Goal: Task Accomplishment & Management: Manage account settings

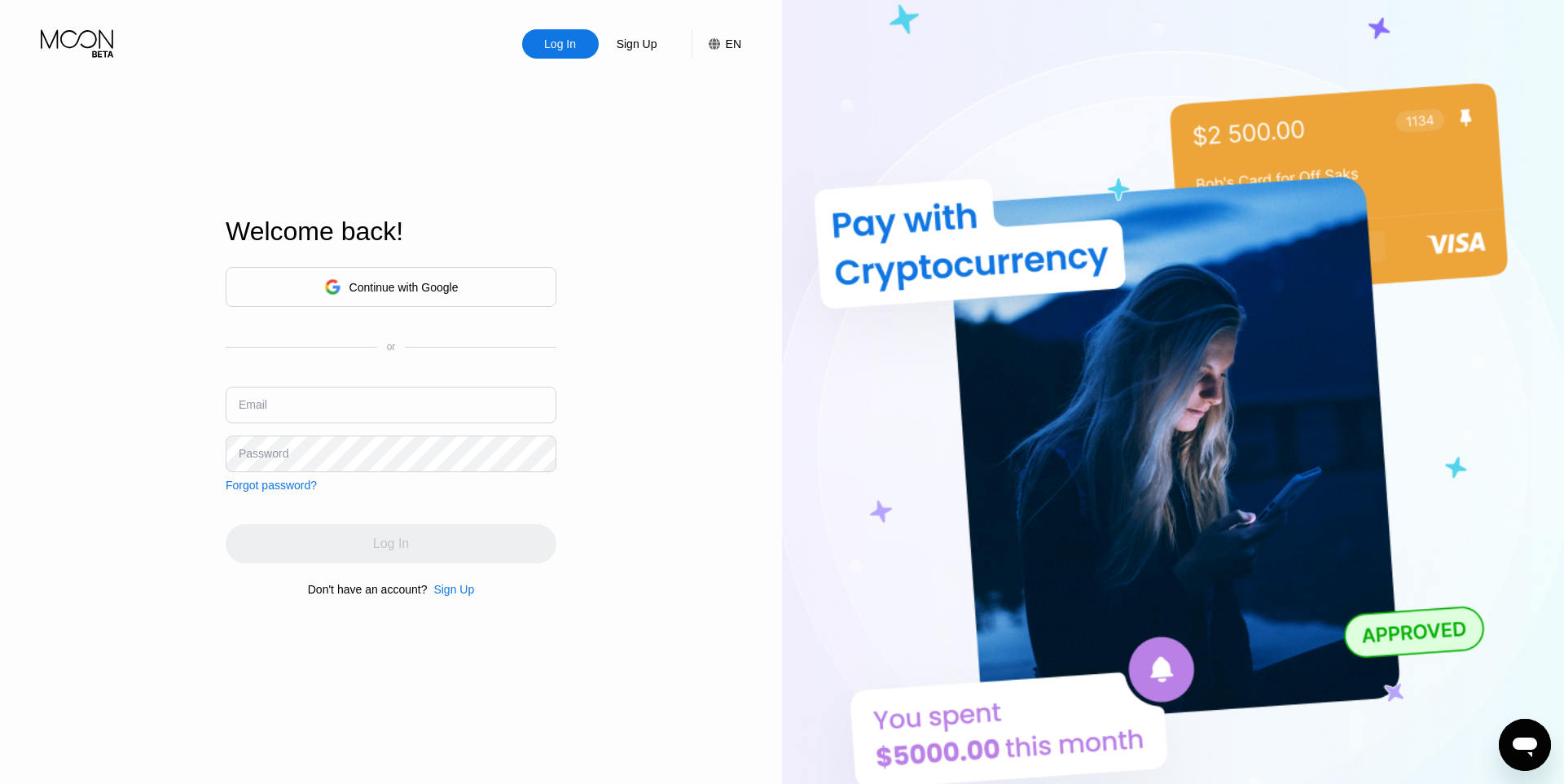
click at [376, 391] on input "text" at bounding box center [391, 406] width 331 height 37
paste input "[EMAIL_ADDRESS][DOMAIN_NAME]"
type input "[EMAIL_ADDRESS][DOMAIN_NAME]"
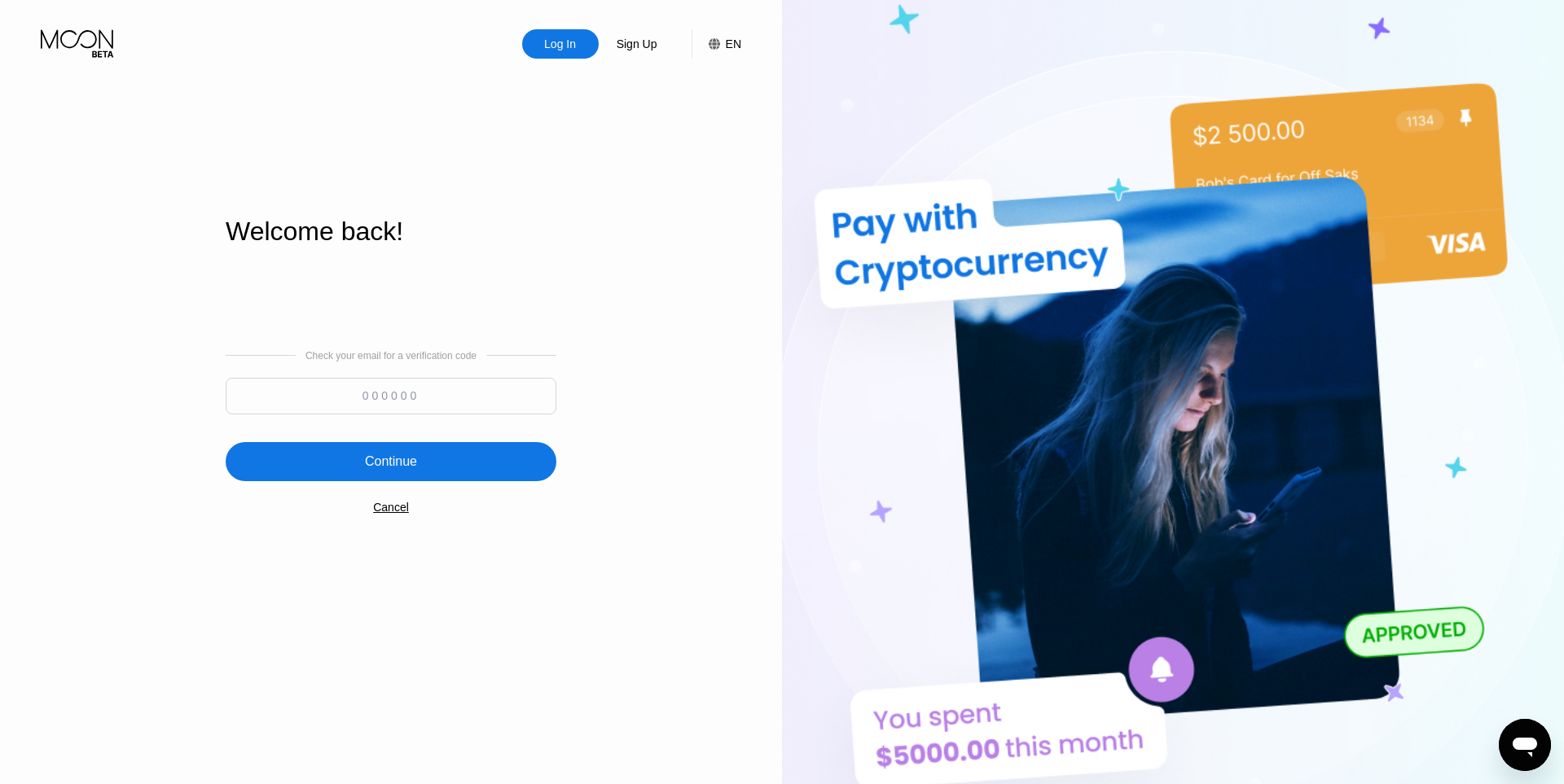
click at [393, 406] on input at bounding box center [391, 397] width 331 height 37
paste input "394527"
type input "394527"
click at [407, 467] on div "Continue" at bounding box center [391, 462] width 52 height 17
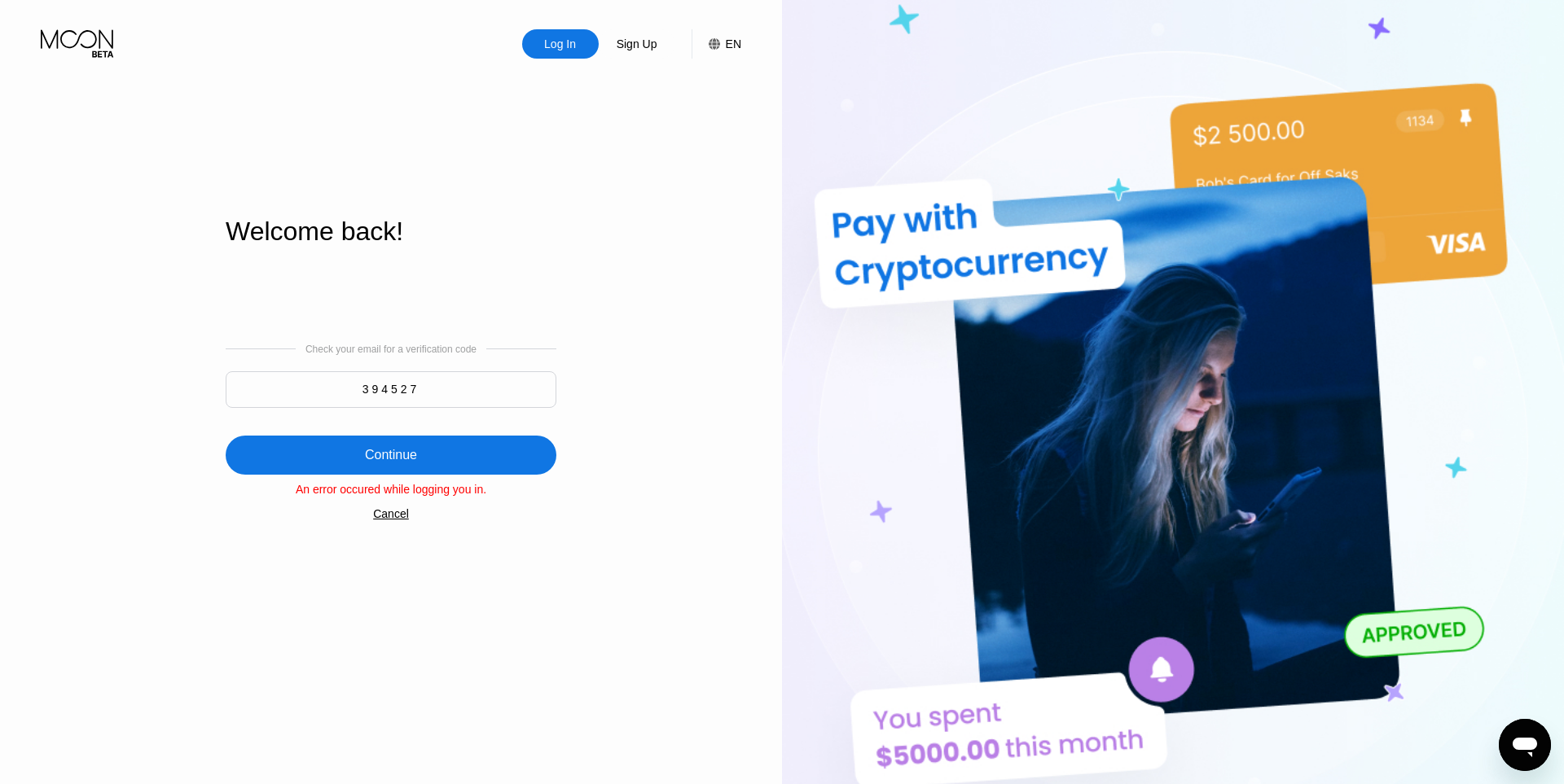
click at [400, 526] on div "Check your email for a verification code 394527 Continue An error occured while…" at bounding box center [391, 431] width 331 height 331
click at [378, 512] on div "Cancel" at bounding box center [391, 514] width 36 height 13
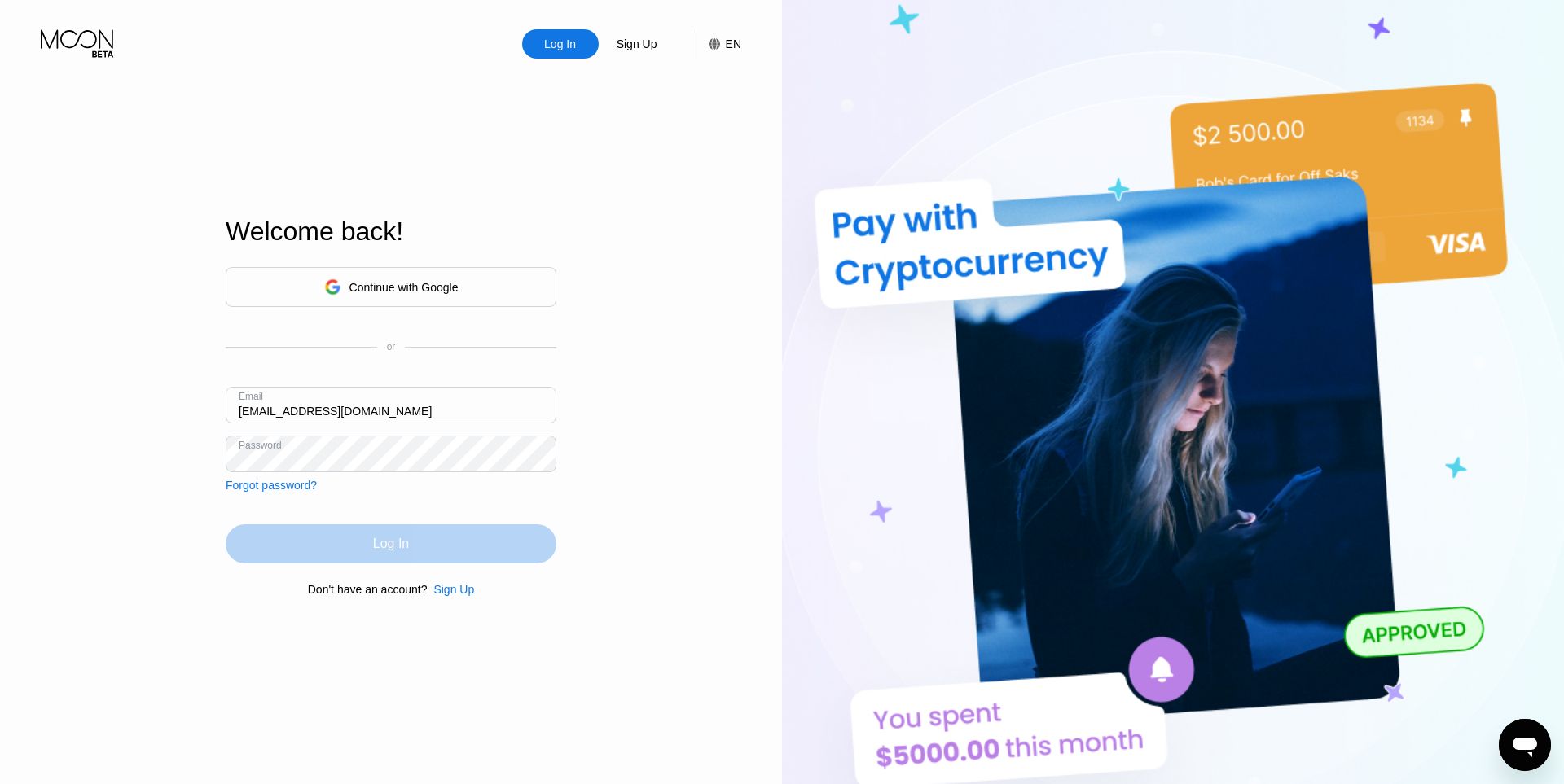
click at [367, 547] on div "Log In" at bounding box center [391, 544] width 331 height 40
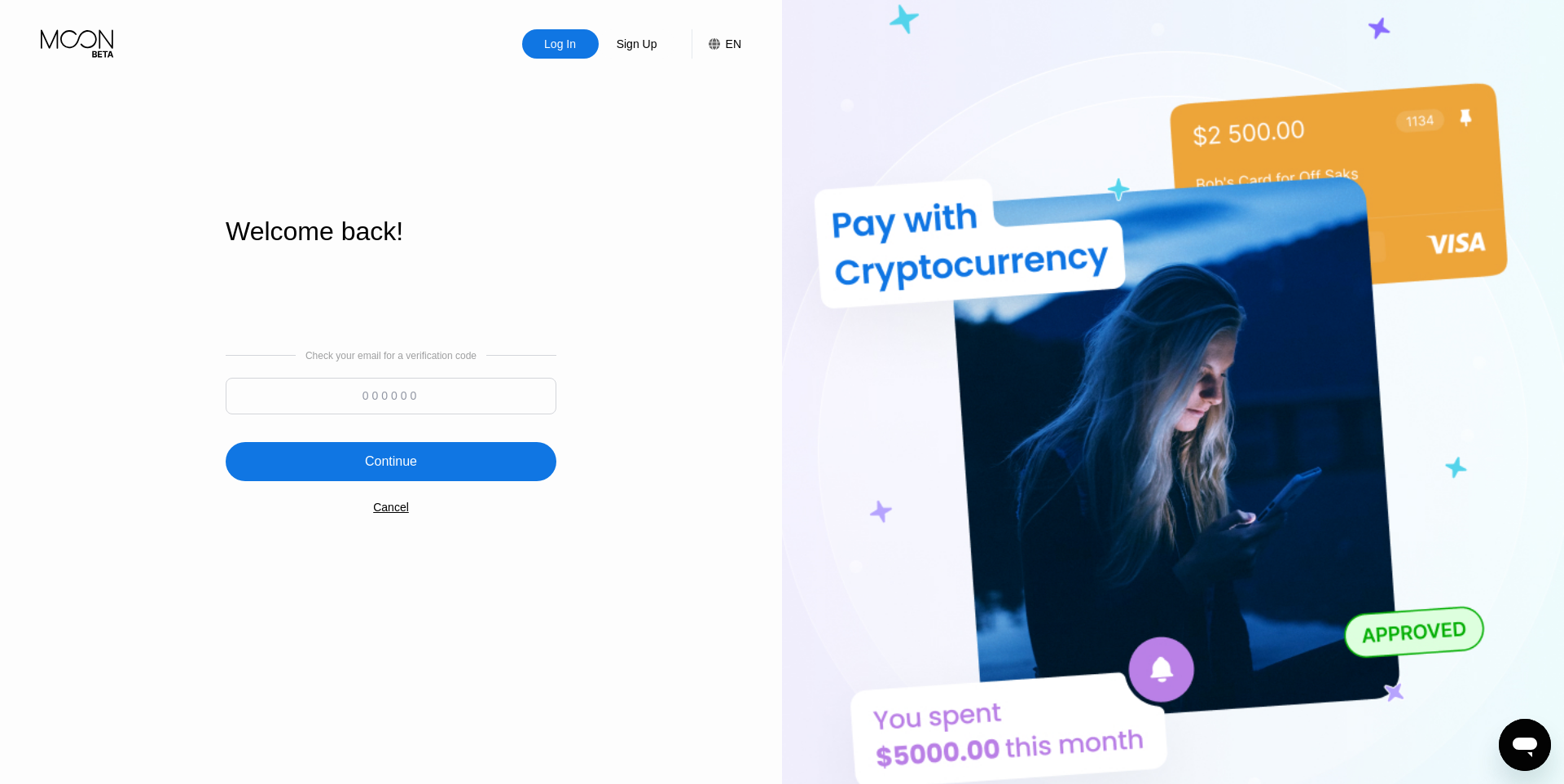
click at [422, 406] on input at bounding box center [391, 397] width 331 height 37
paste input "194456"
type input "194456"
click at [412, 457] on div "Continue" at bounding box center [391, 462] width 52 height 17
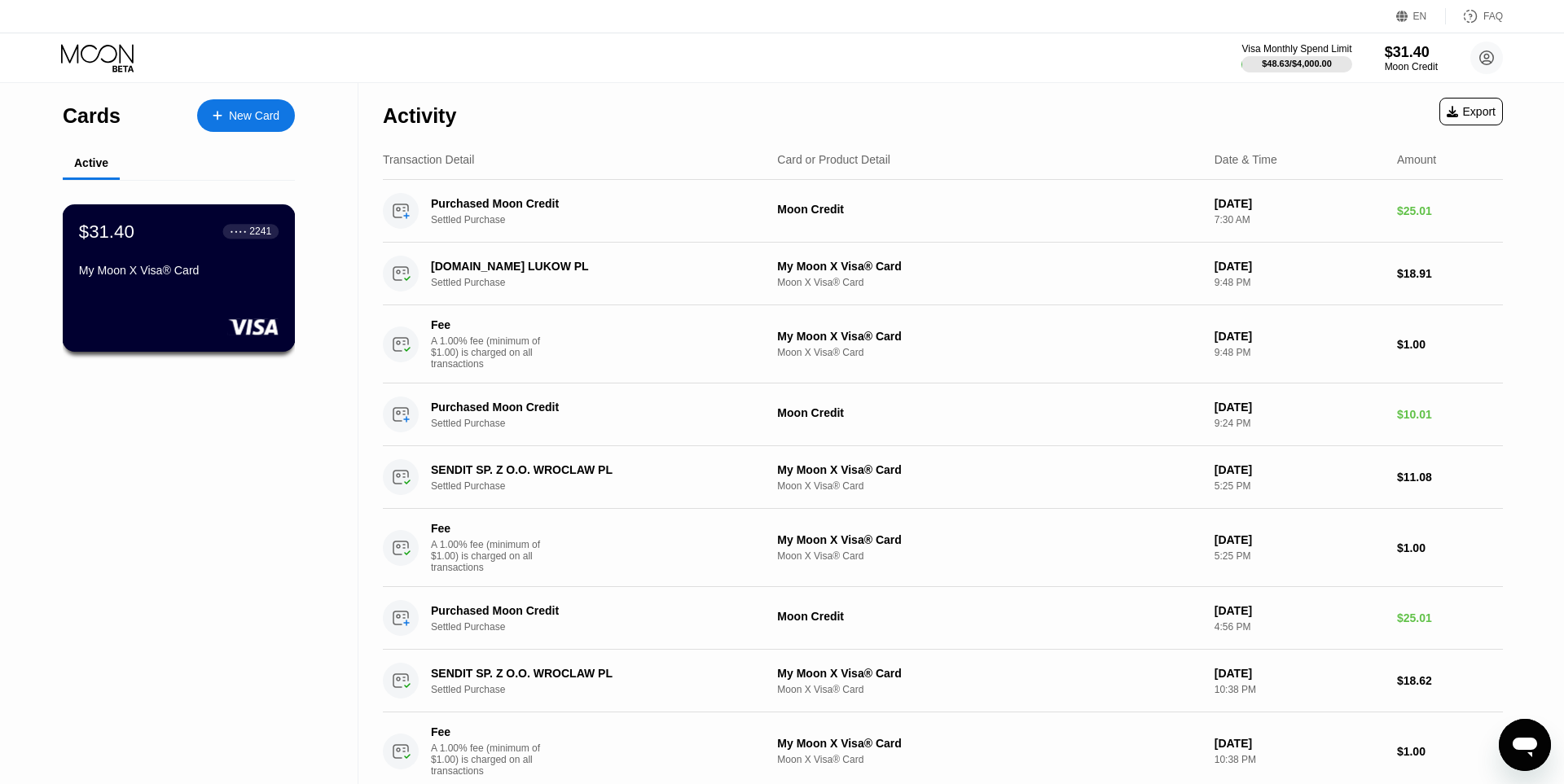
click at [181, 246] on div "$31.40 ● ● ● ● 2241 My Moon X Visa® Card" at bounding box center [178, 251] width 199 height 62
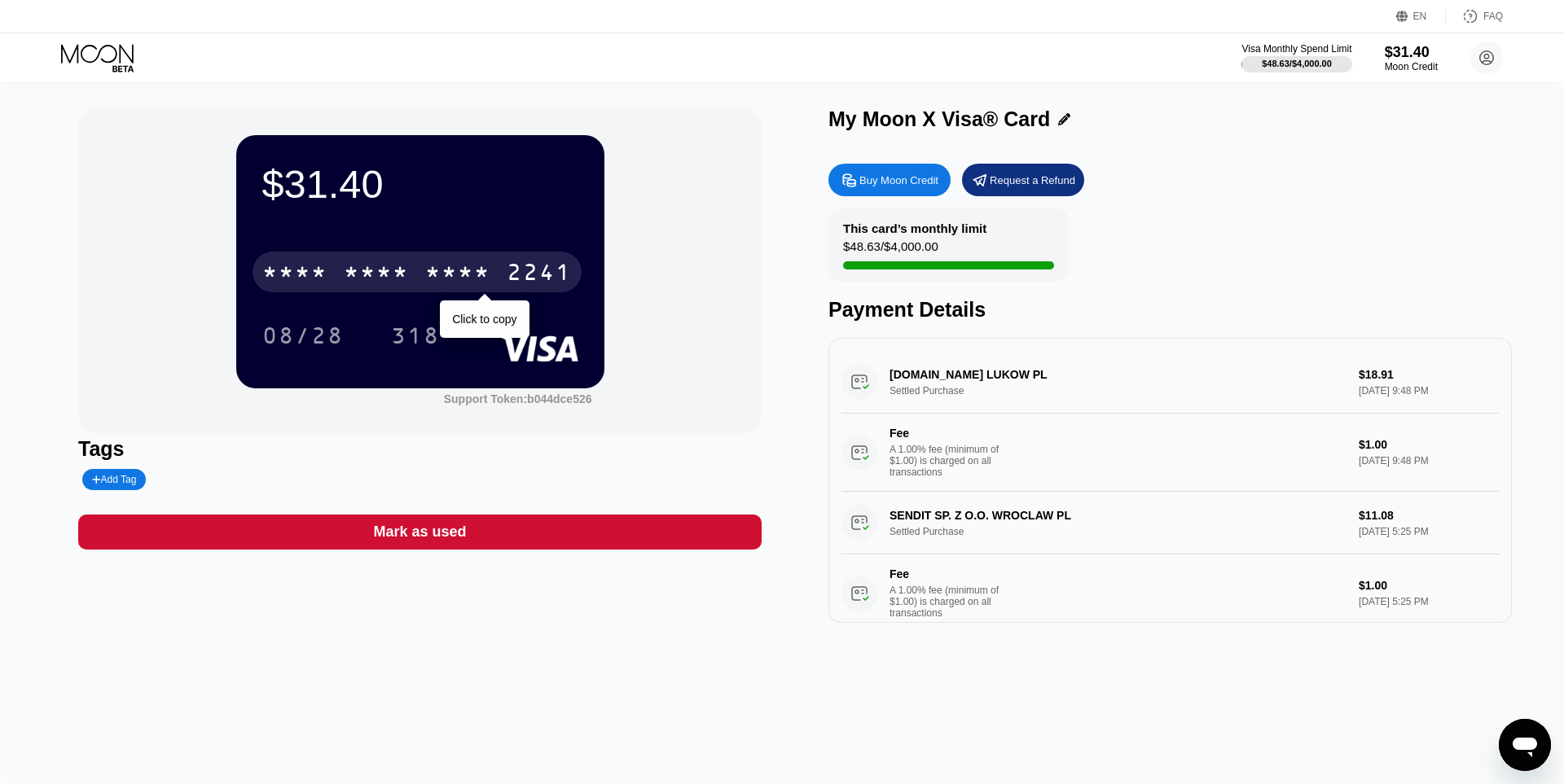
click at [445, 282] on div "* * * *" at bounding box center [458, 275] width 65 height 26
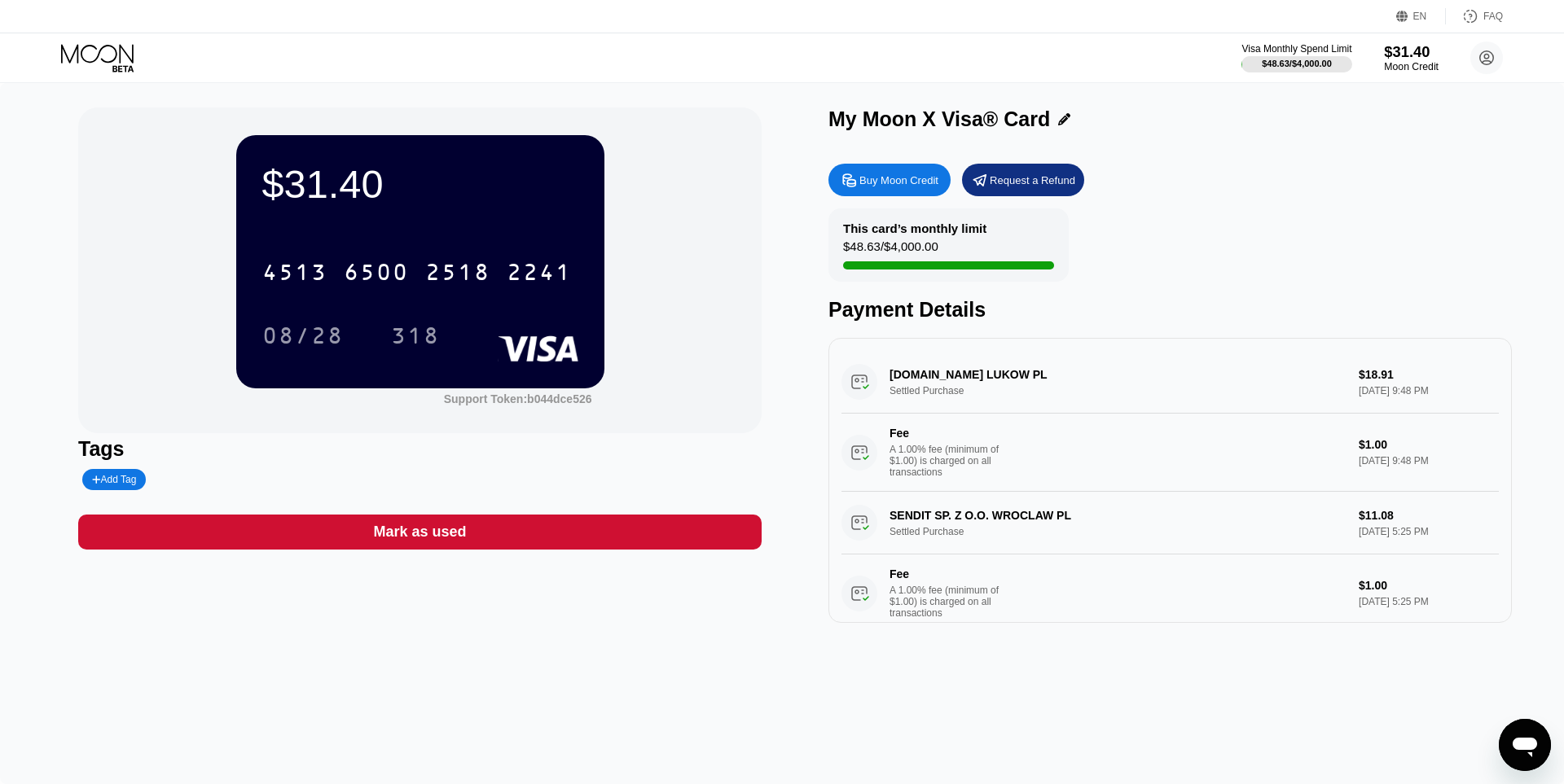
click at [1431, 40] on div "Visa Monthly Spend Limit $48.63 / $4,000.00 $31.40 Moon Credit [EMAIL_ADDRESS][…" at bounding box center [782, 58] width 1564 height 49
click at [1411, 52] on div "$31.40" at bounding box center [1411, 51] width 54 height 17
drag, startPoint x: 1503, startPoint y: 62, endPoint x: 1491, endPoint y: 54, distance: 14.4
click at [1502, 59] on div "Visa Monthly Spend Limit $48.63 / $4,000.00 $31.40 Moon Credit [EMAIL_ADDRESS][…" at bounding box center [782, 58] width 1564 height 49
click at [1490, 54] on circle at bounding box center [1487, 57] width 32 height 32
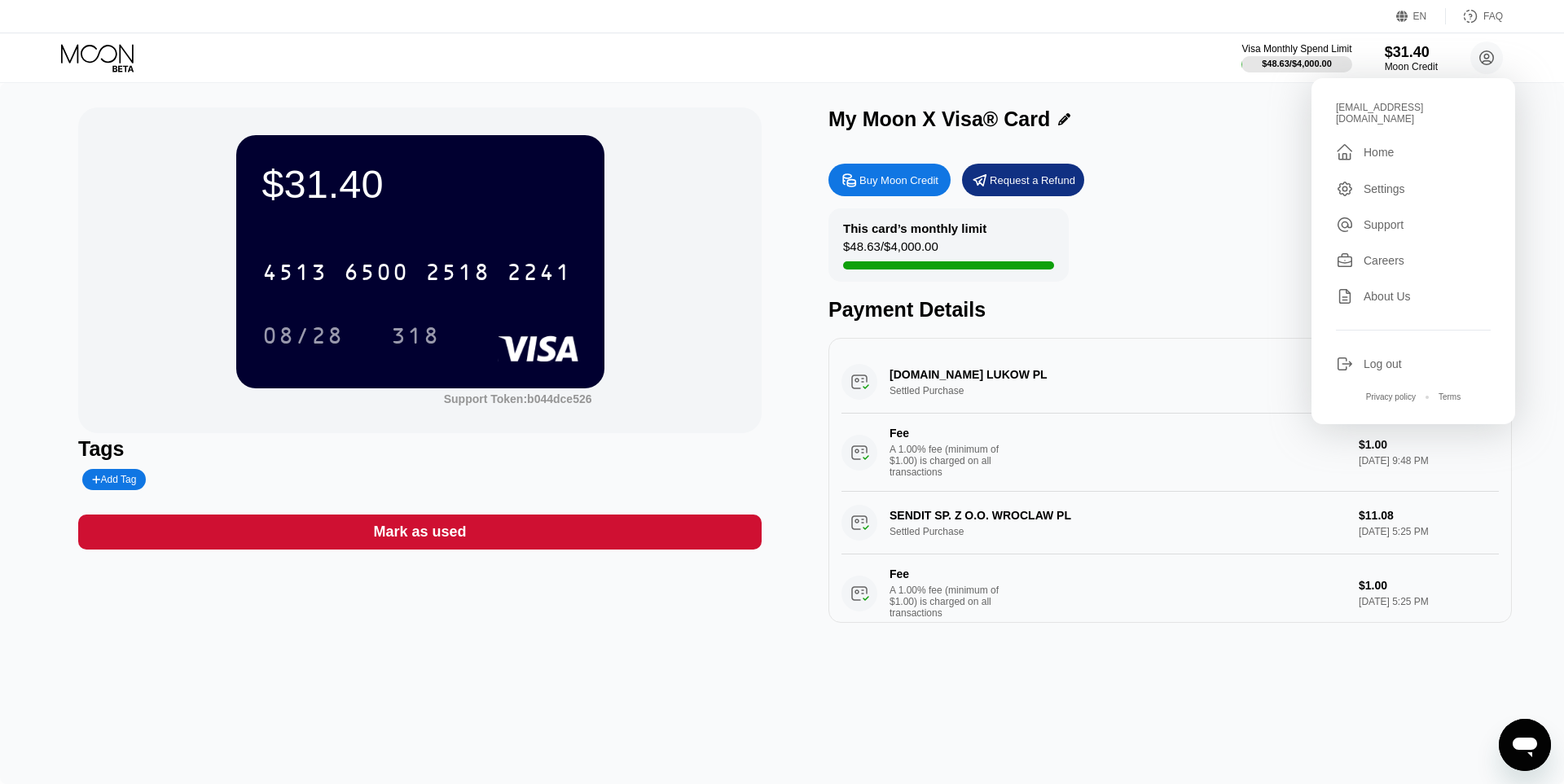
click at [1436, 111] on div "[EMAIL_ADDRESS][DOMAIN_NAME]" at bounding box center [1414, 113] width 155 height 23
click at [1435, 111] on div "[EMAIL_ADDRESS][DOMAIN_NAME]" at bounding box center [1414, 113] width 155 height 23
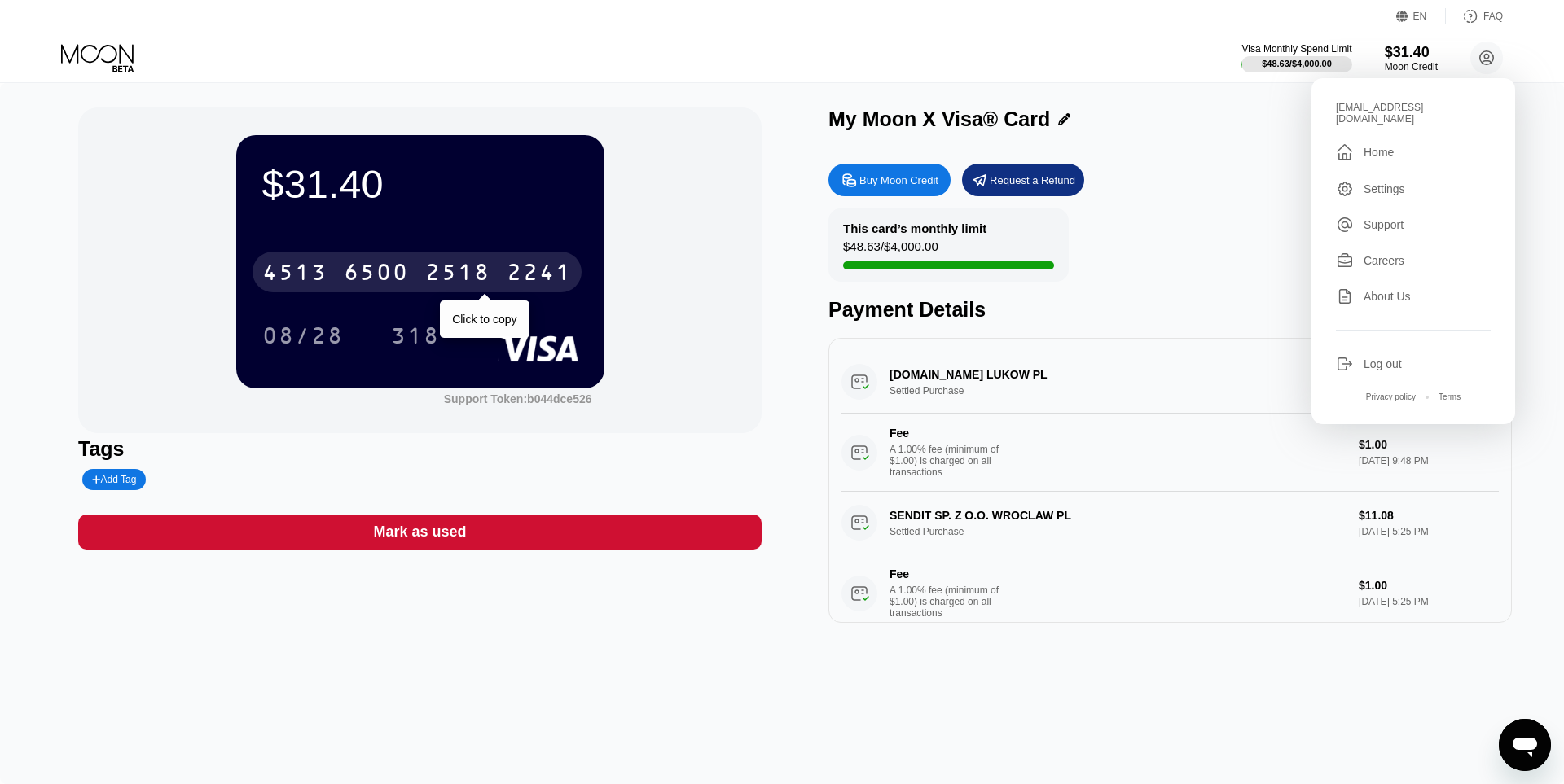
click at [359, 269] on div "6500" at bounding box center [377, 275] width 65 height 26
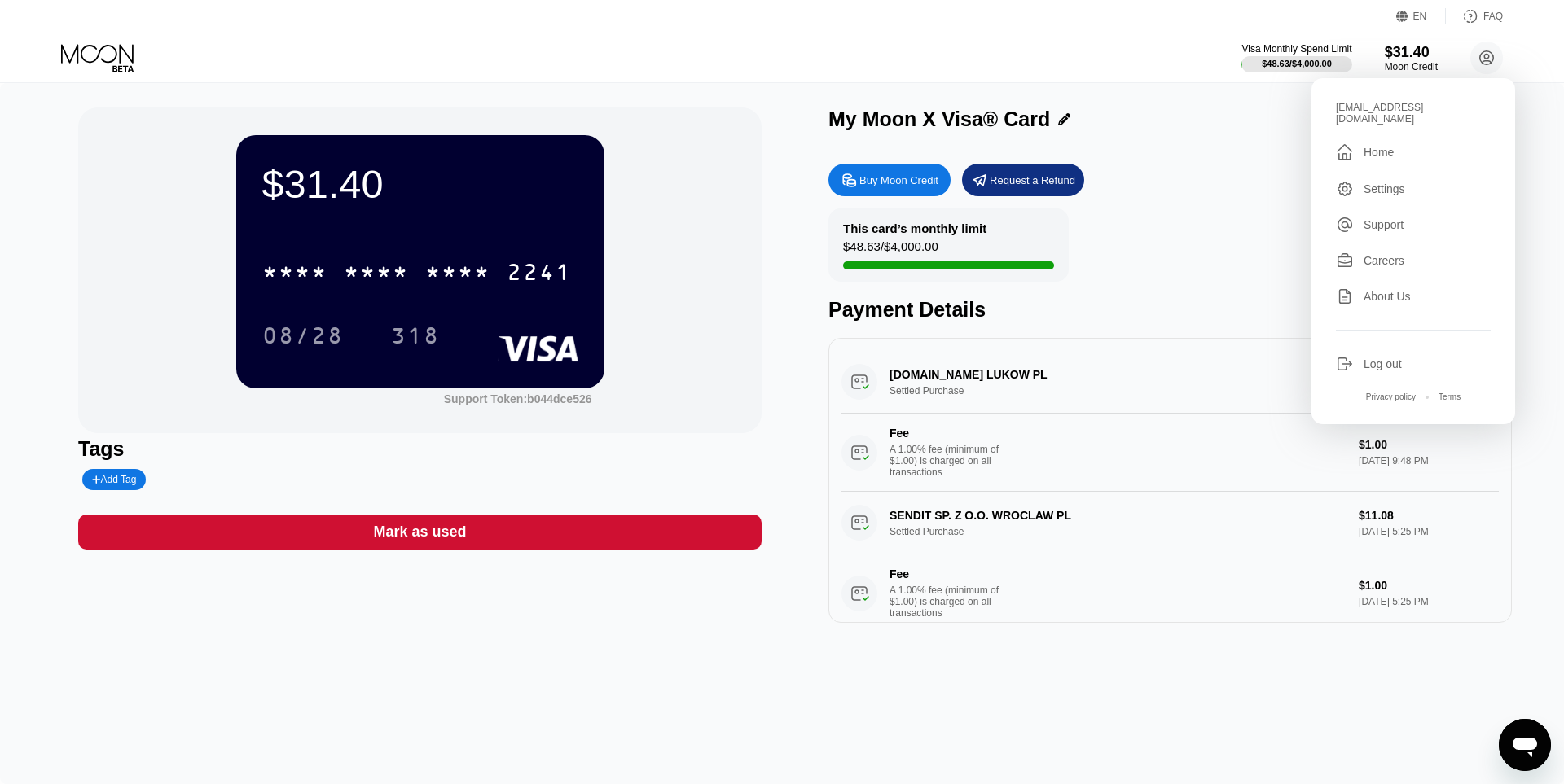
click at [1227, 90] on div "$31.40 * * * * * * * * * * * * 2241 08/28 318 Support Token: b044dce526 Tags Ad…" at bounding box center [782, 434] width 1564 height 701
